Goal: Information Seeking & Learning: Find specific fact

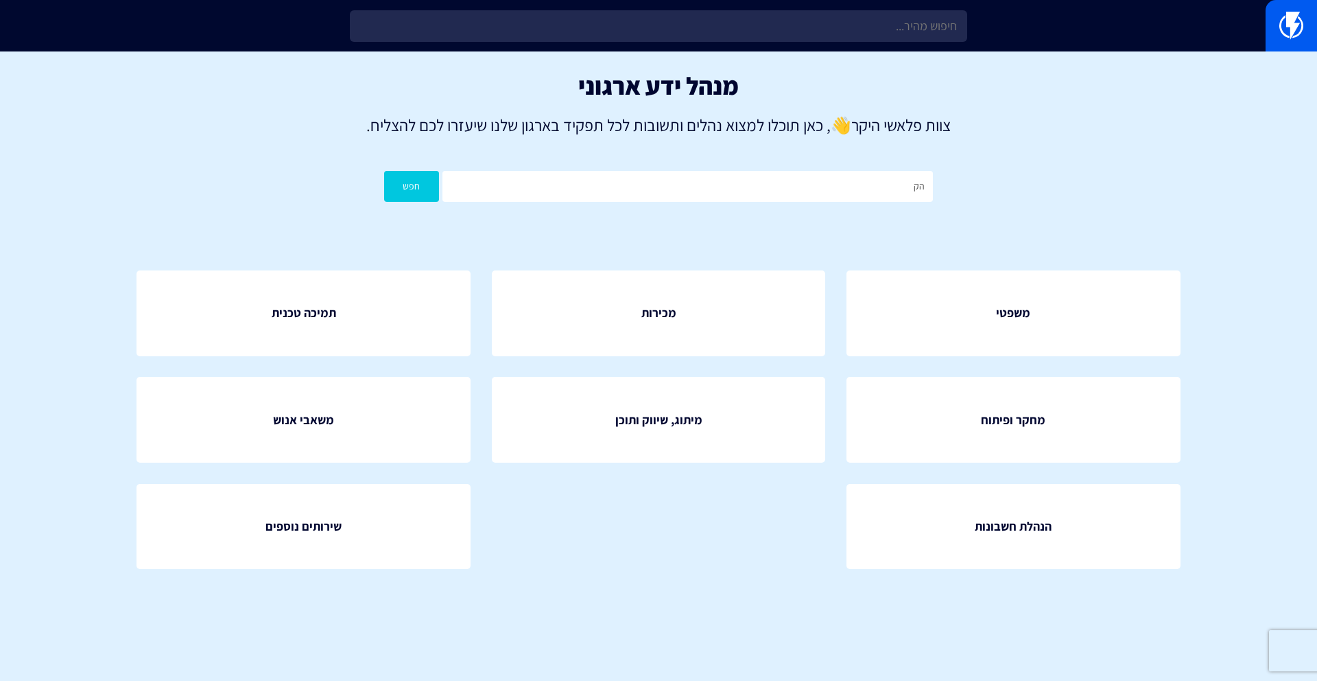
click at [758, 189] on input "הק" at bounding box center [687, 186] width 491 height 31
type input "verifone"
click at [433, 195] on button "חפש" at bounding box center [411, 186] width 55 height 31
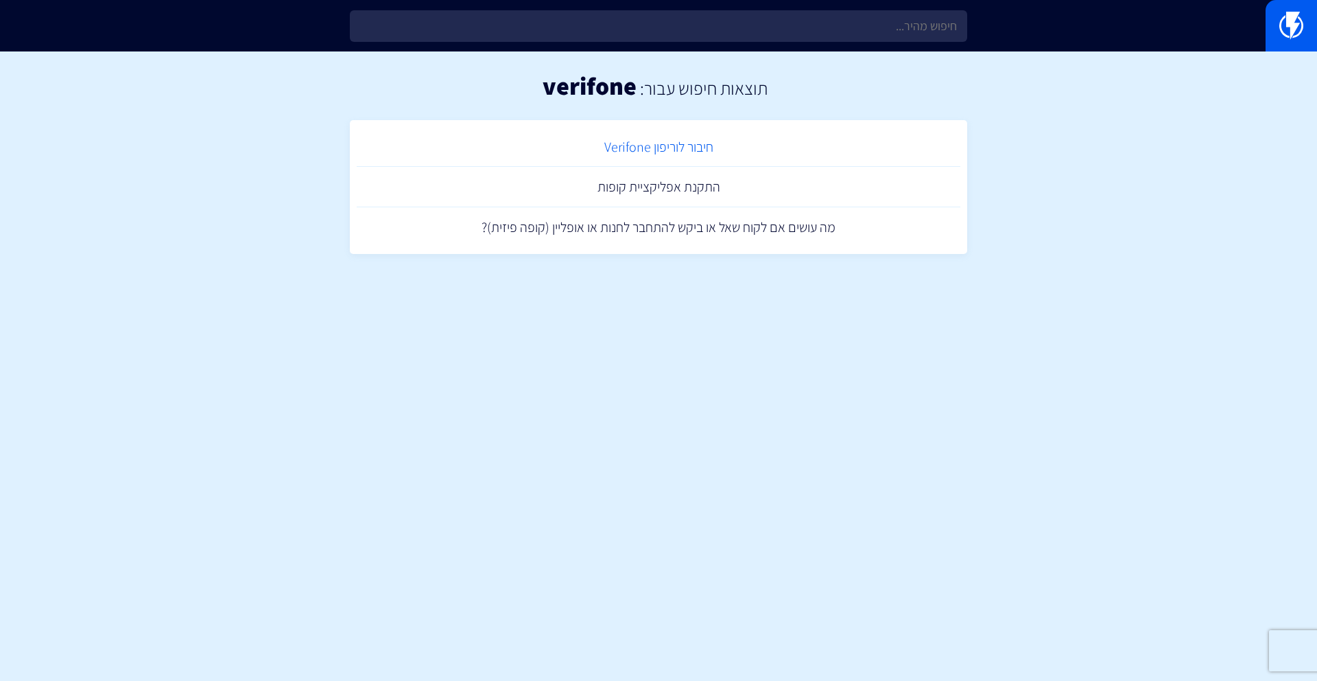
click at [665, 152] on link "חיבור לוריפון Verifone" at bounding box center [659, 147] width 604 height 40
